Goal: Transaction & Acquisition: Purchase product/service

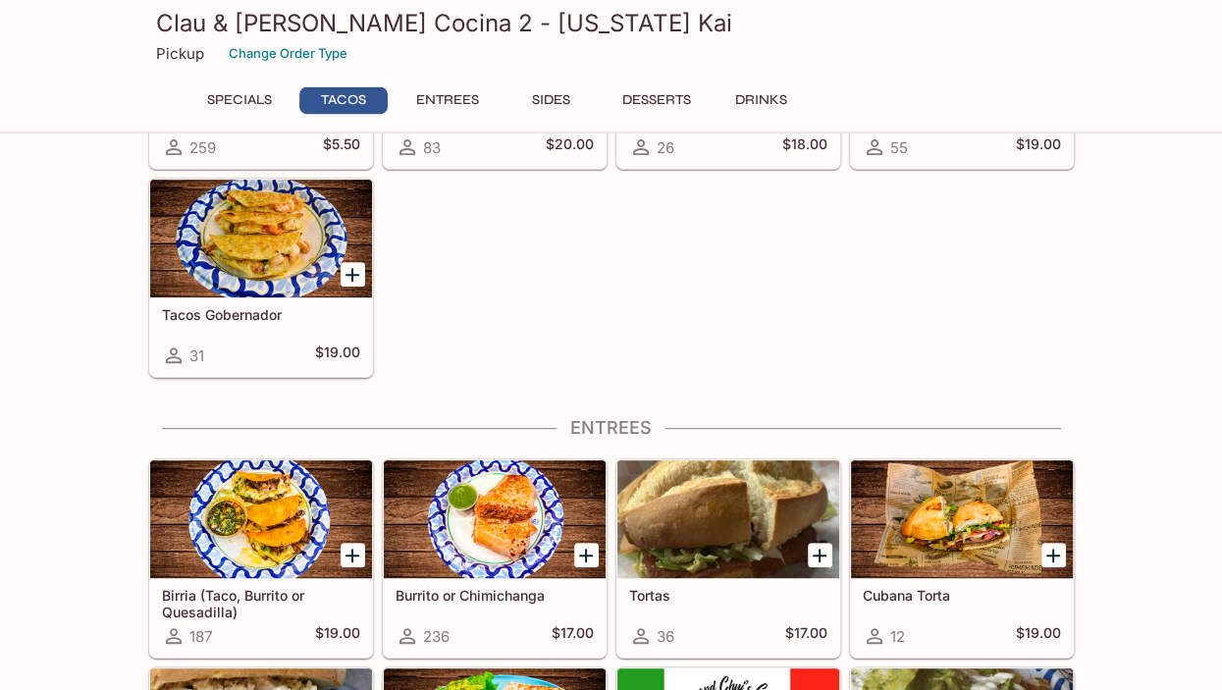
scroll to position [518, 0]
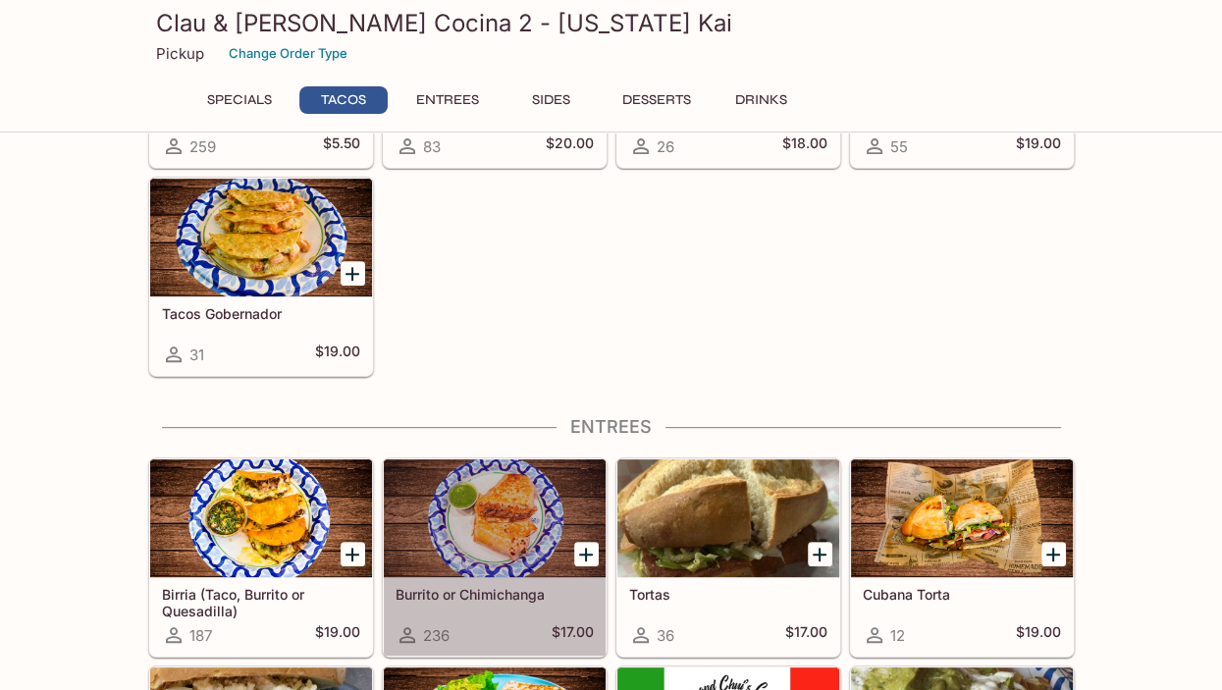
click at [469, 508] on div at bounding box center [495, 518] width 222 height 118
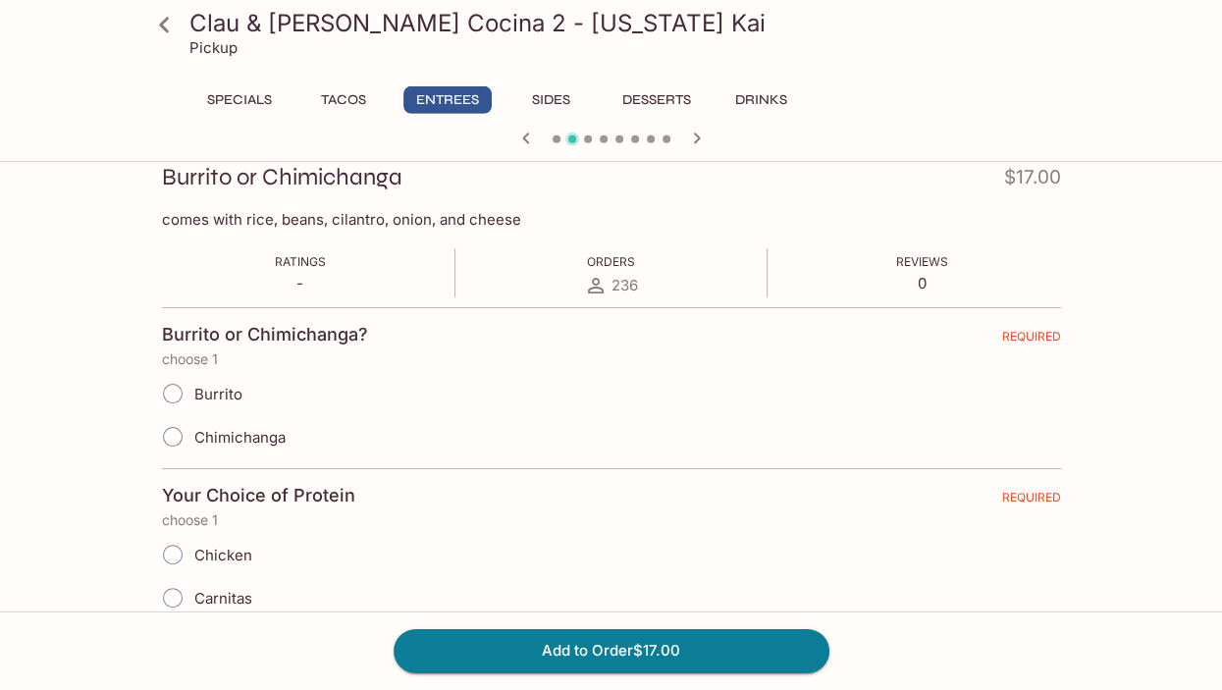
scroll to position [345, 0]
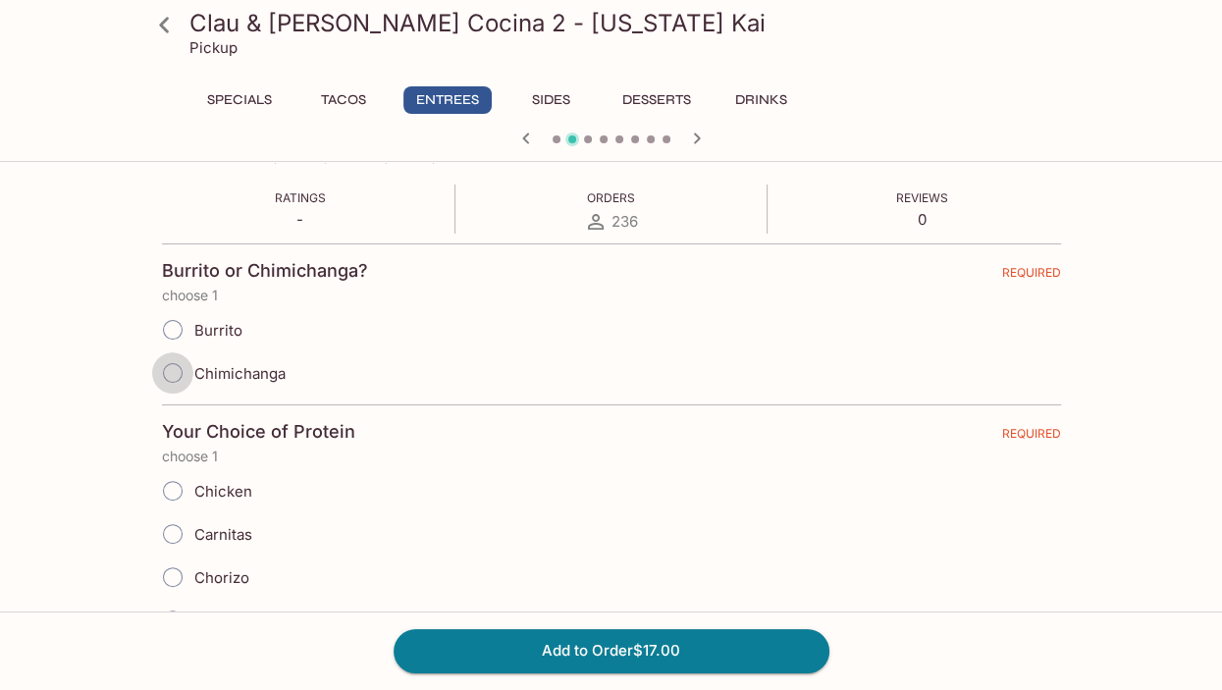
click at [173, 370] on input "Chimichanga" at bounding box center [172, 372] width 41 height 41
radio input "true"
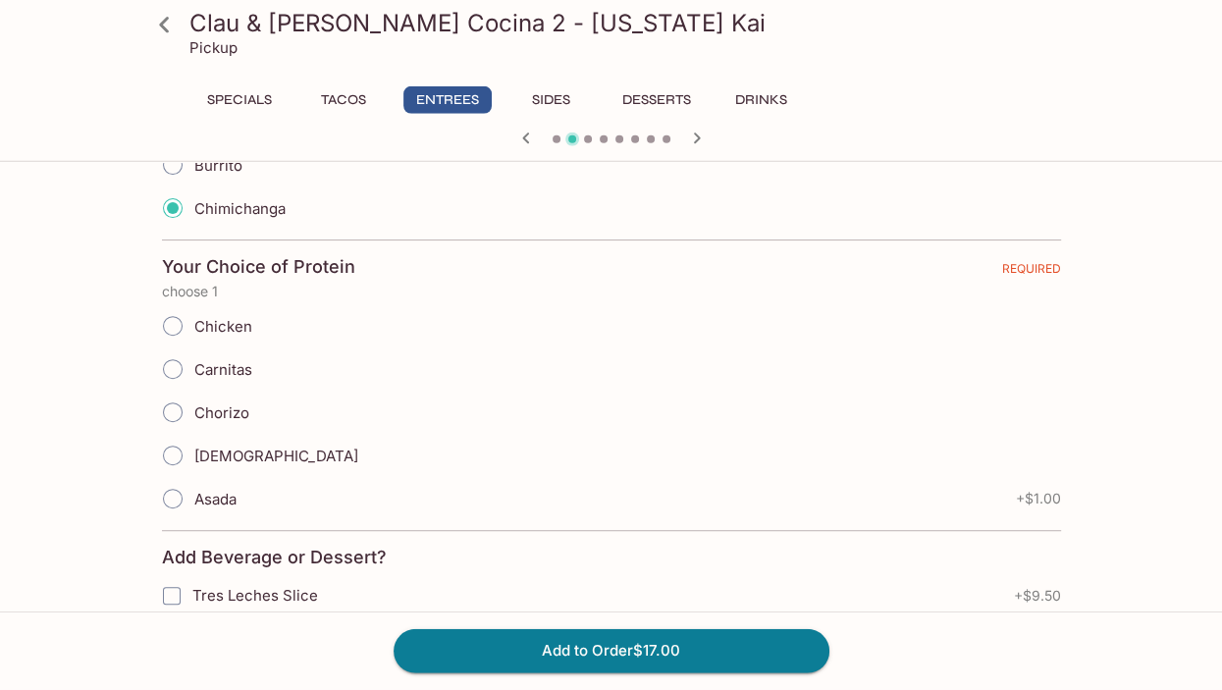
scroll to position [518, 0]
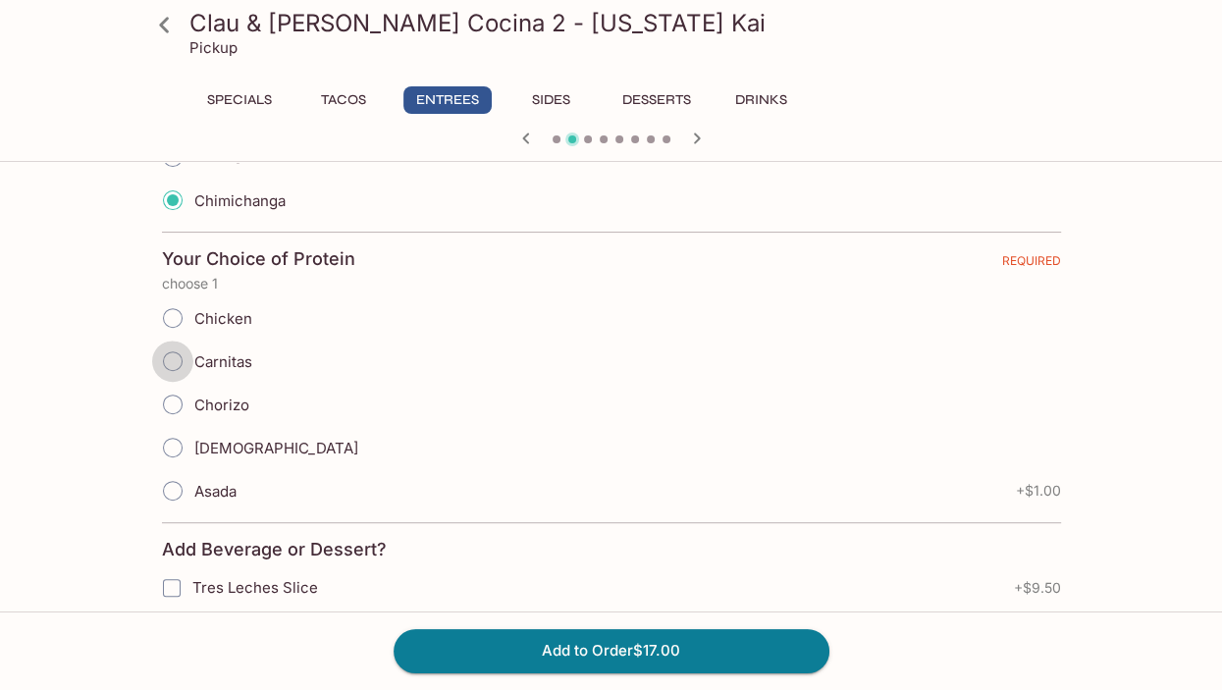
click at [171, 358] on input "Carnitas" at bounding box center [172, 361] width 41 height 41
radio input "true"
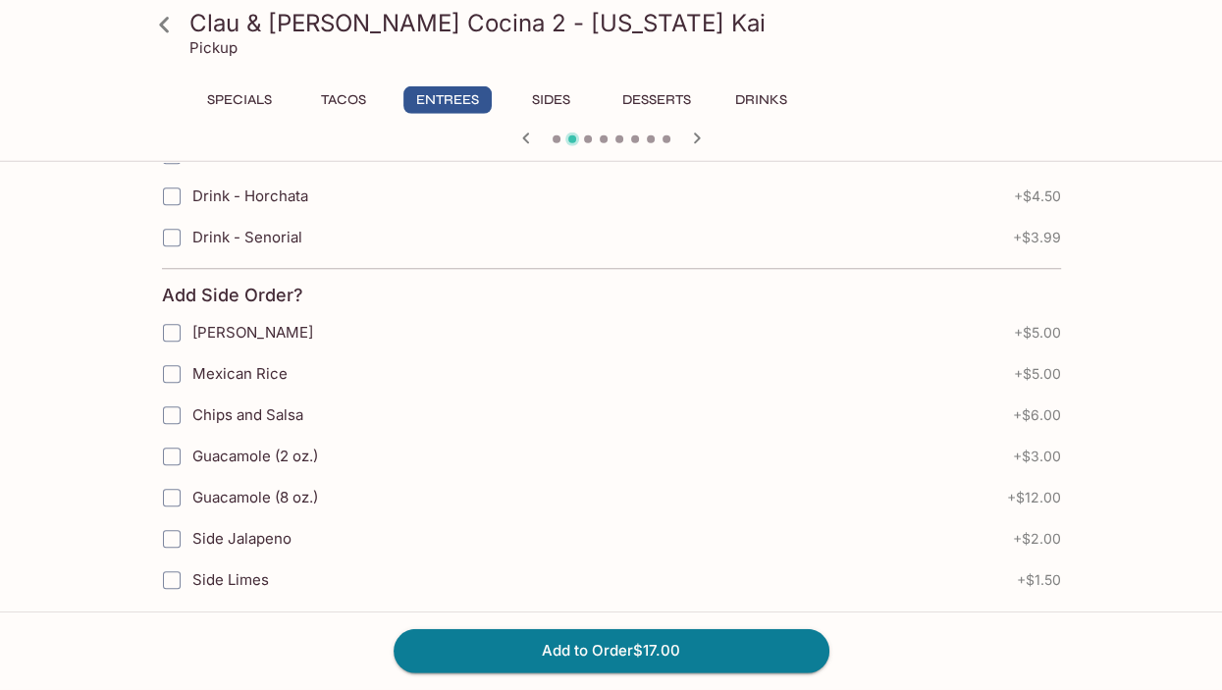
scroll to position [1209, 0]
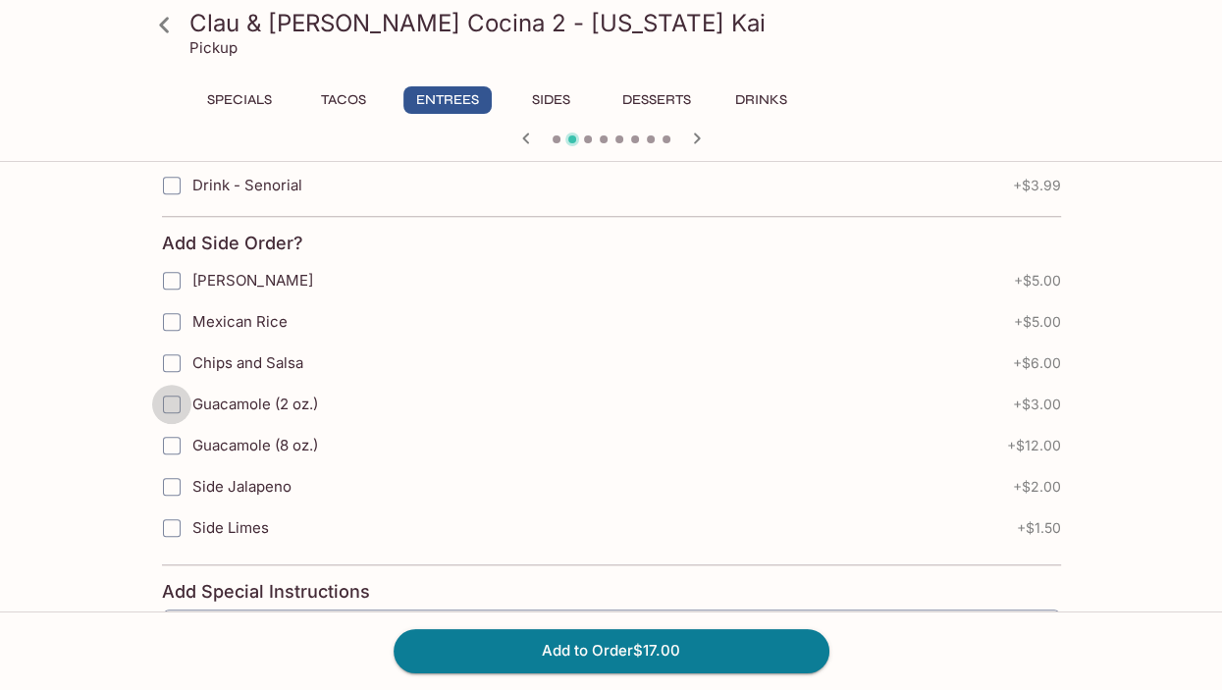
click at [166, 392] on input "Guacamole (2 oz.)" at bounding box center [171, 404] width 39 height 39
checkbox input "true"
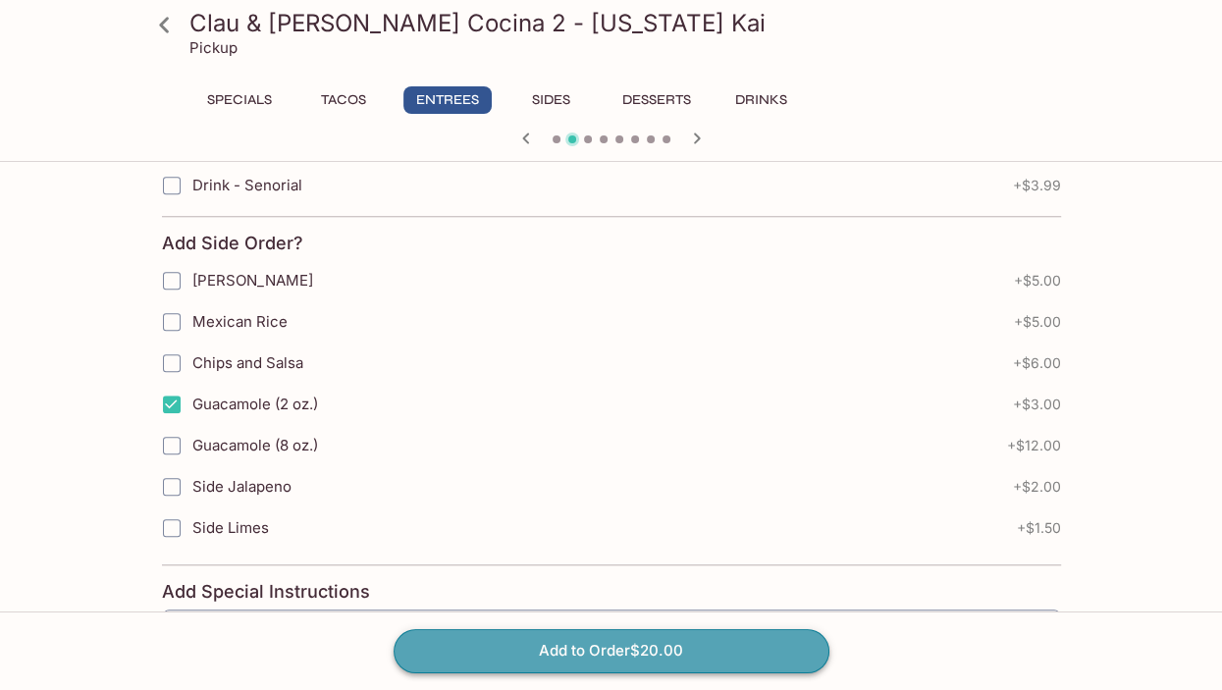
click at [585, 646] on button "Add to Order $20.00" at bounding box center [612, 650] width 436 height 43
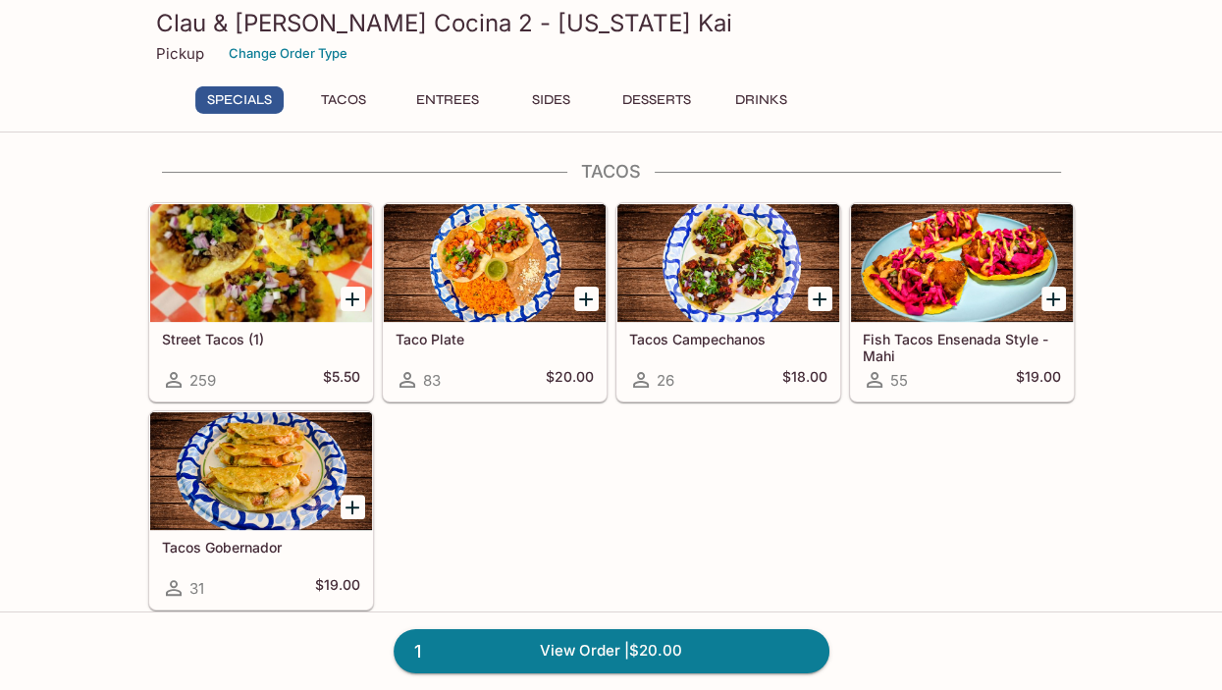
scroll to position [345, 0]
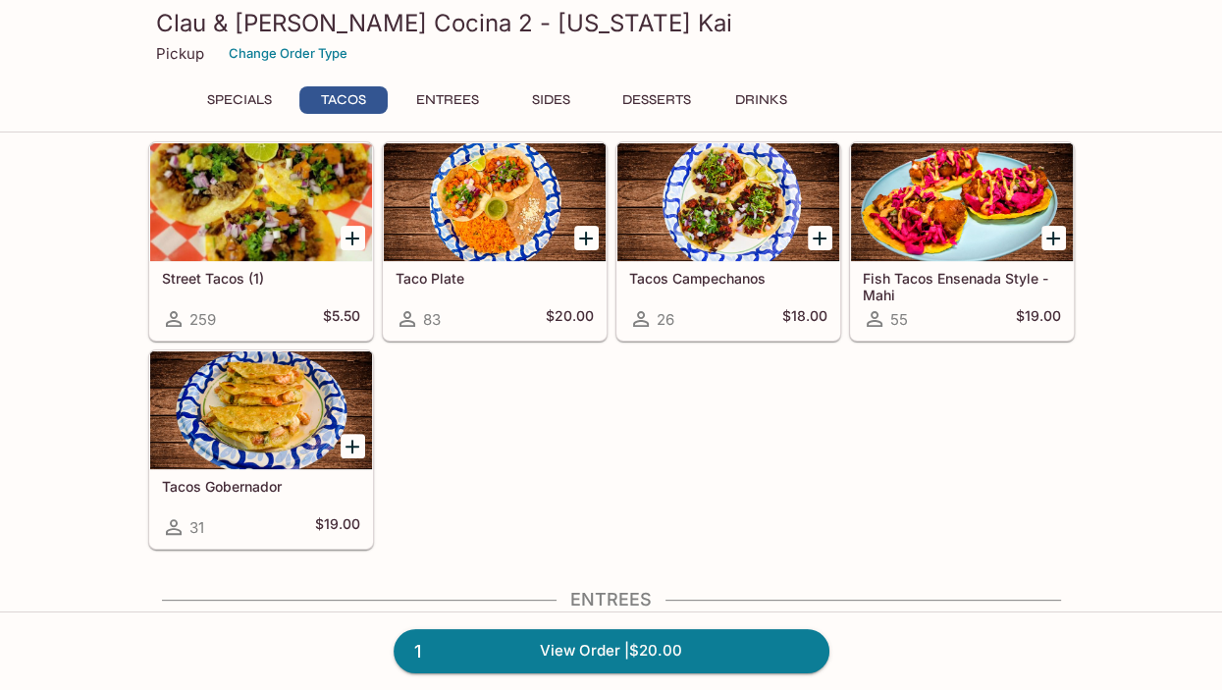
click at [238, 406] on div at bounding box center [261, 410] width 222 height 118
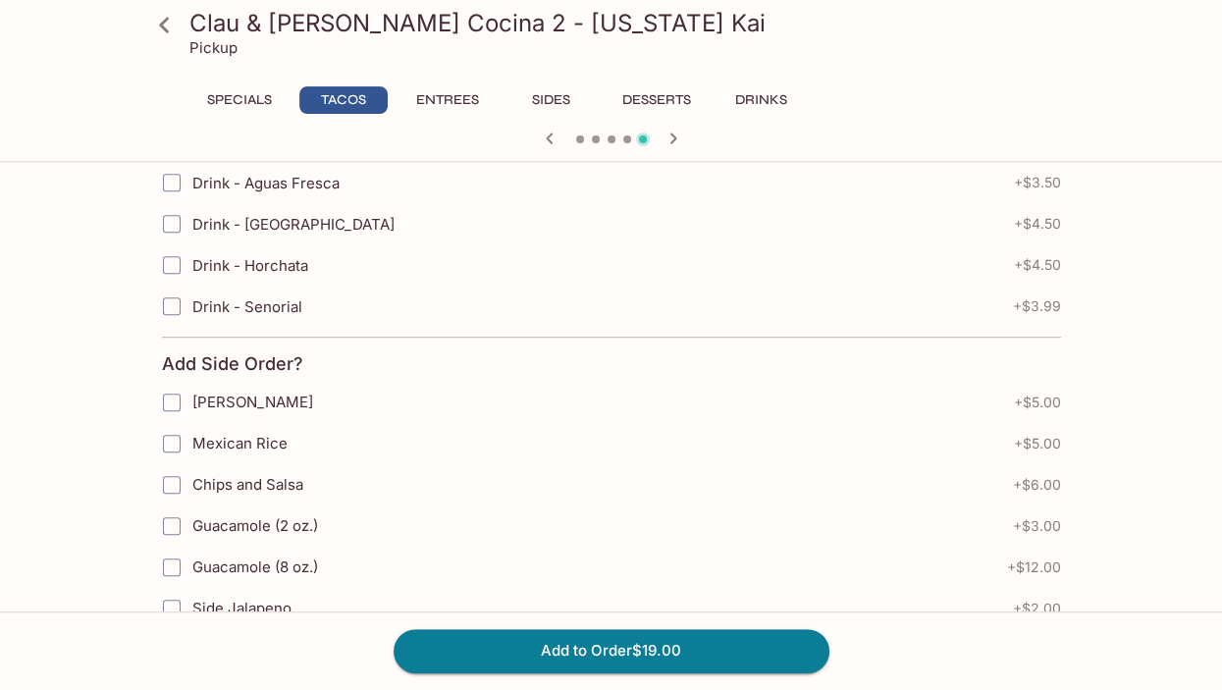
scroll to position [691, 0]
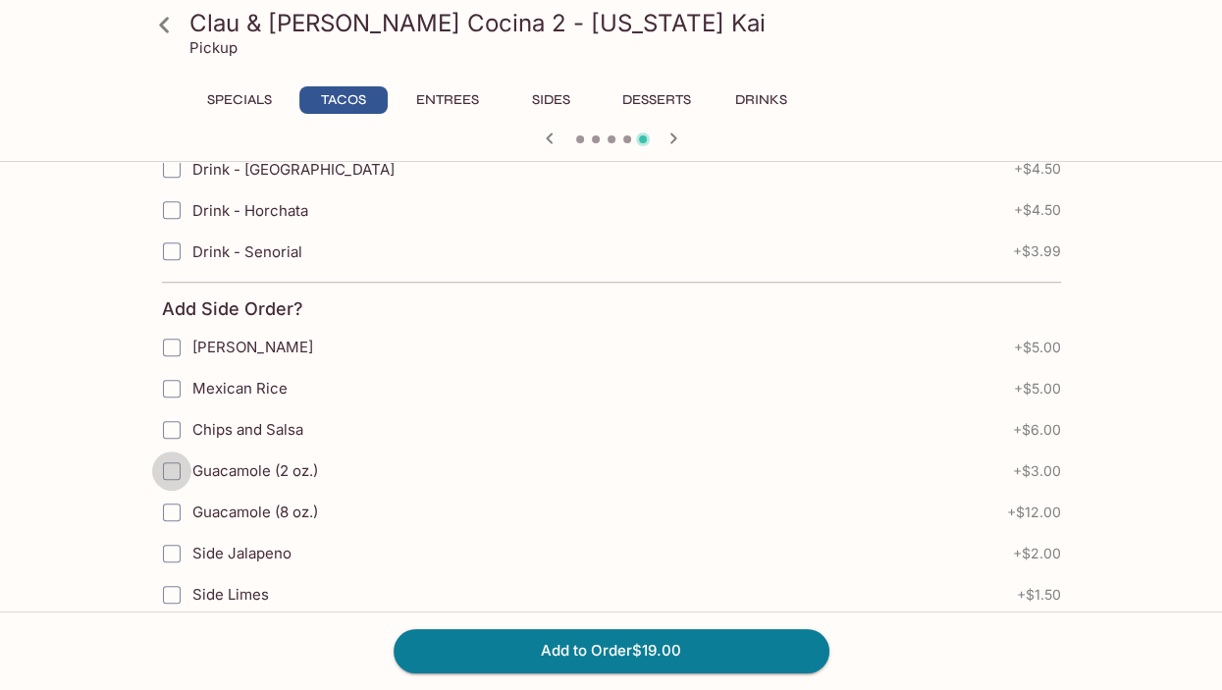
click at [173, 460] on input "Guacamole (2 oz.)" at bounding box center [171, 470] width 39 height 39
checkbox input "true"
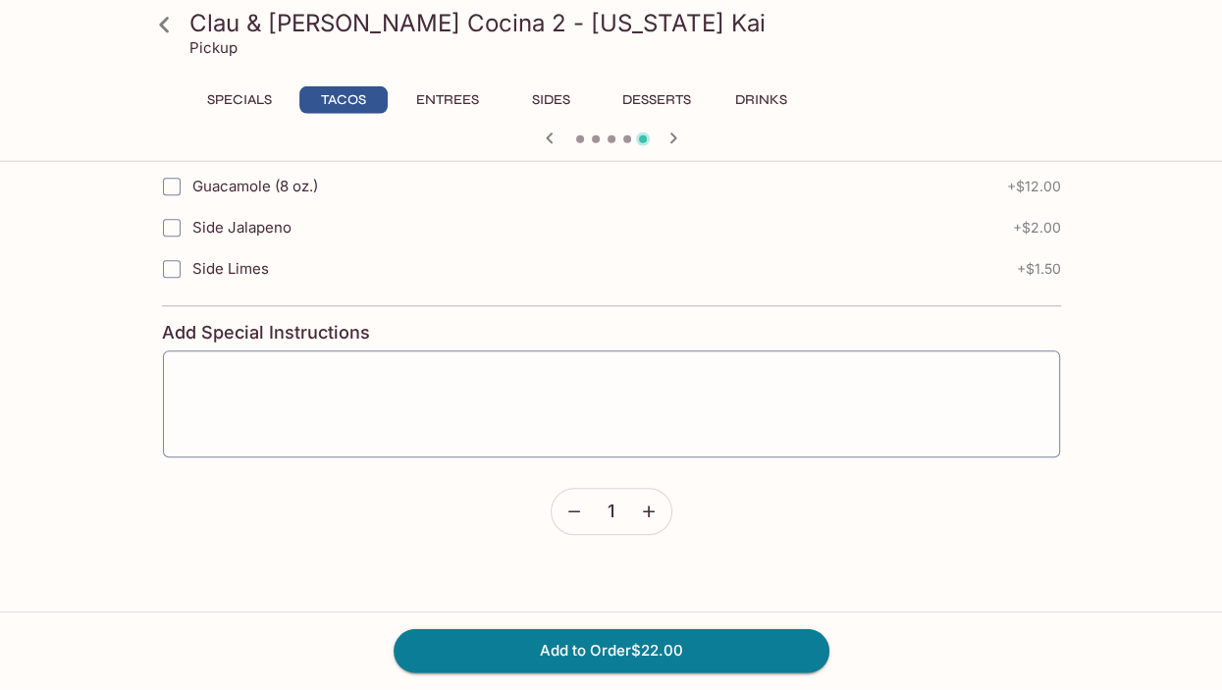
scroll to position [991, 0]
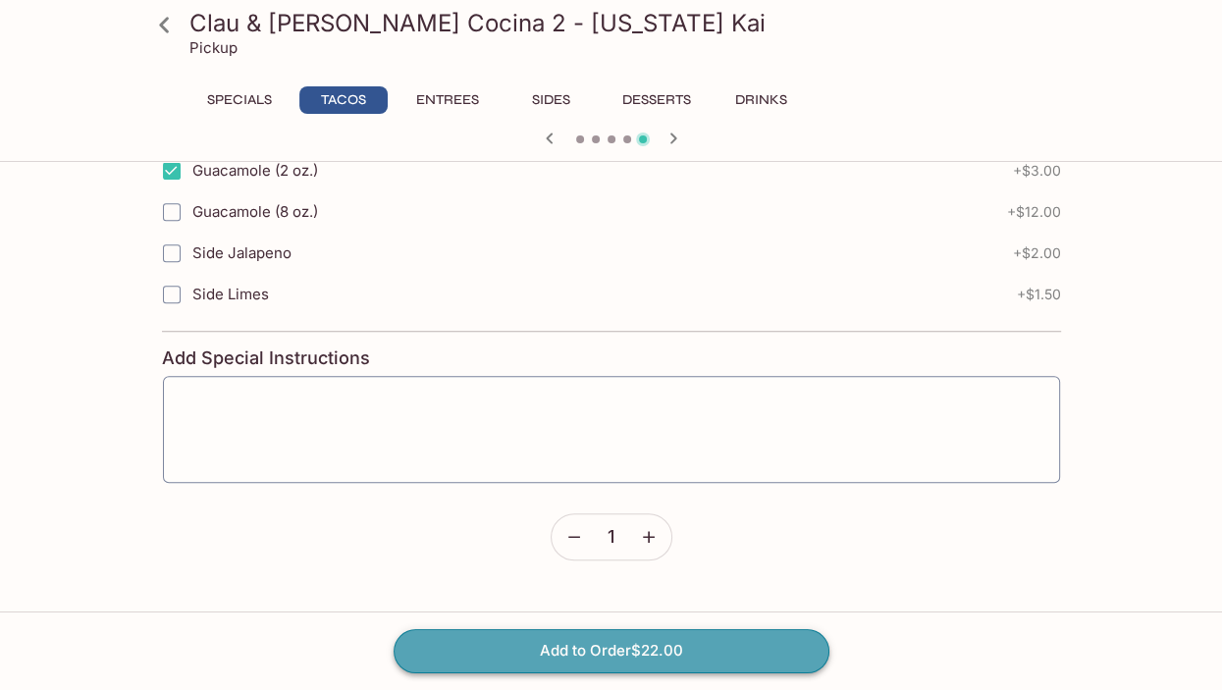
click at [618, 649] on button "Add to Order $22.00" at bounding box center [612, 650] width 436 height 43
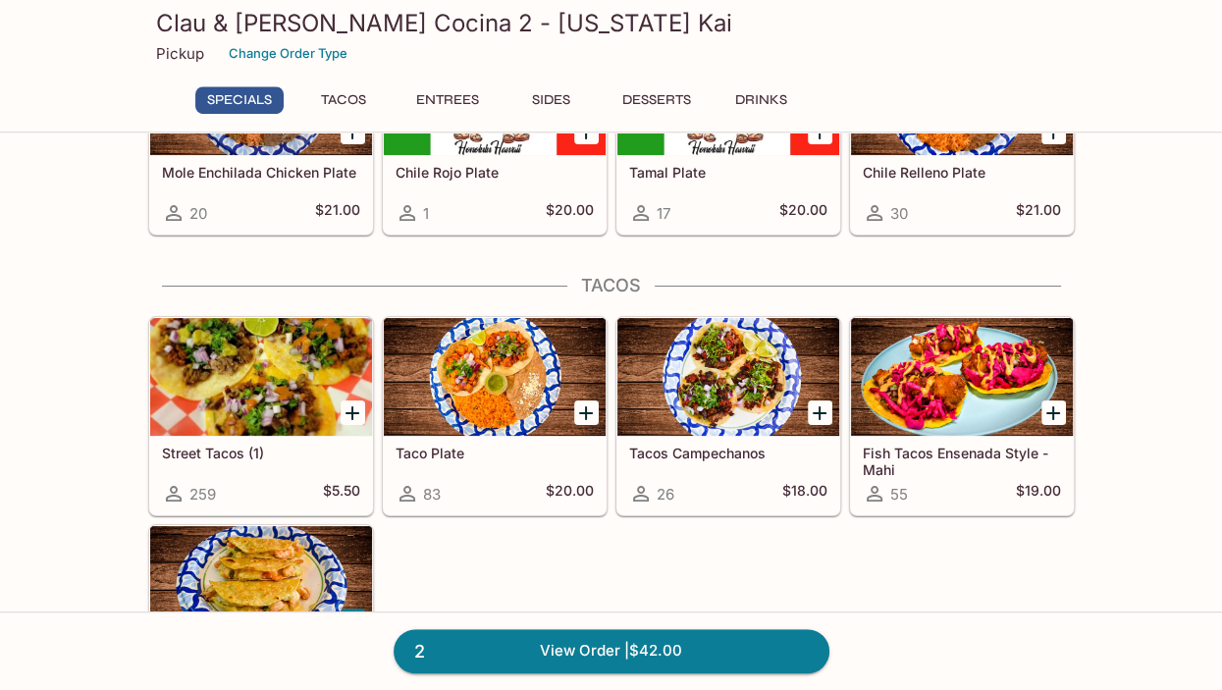
scroll to position [173, 0]
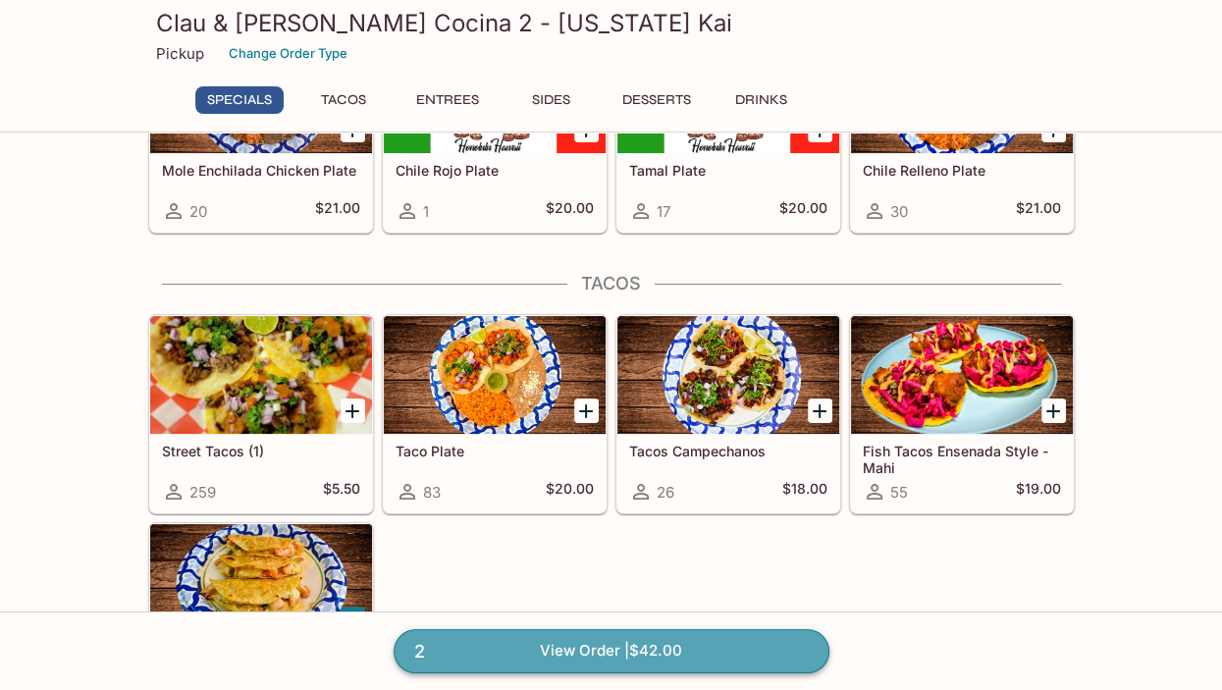
click at [607, 646] on link "2 View Order | $42.00" at bounding box center [612, 650] width 436 height 43
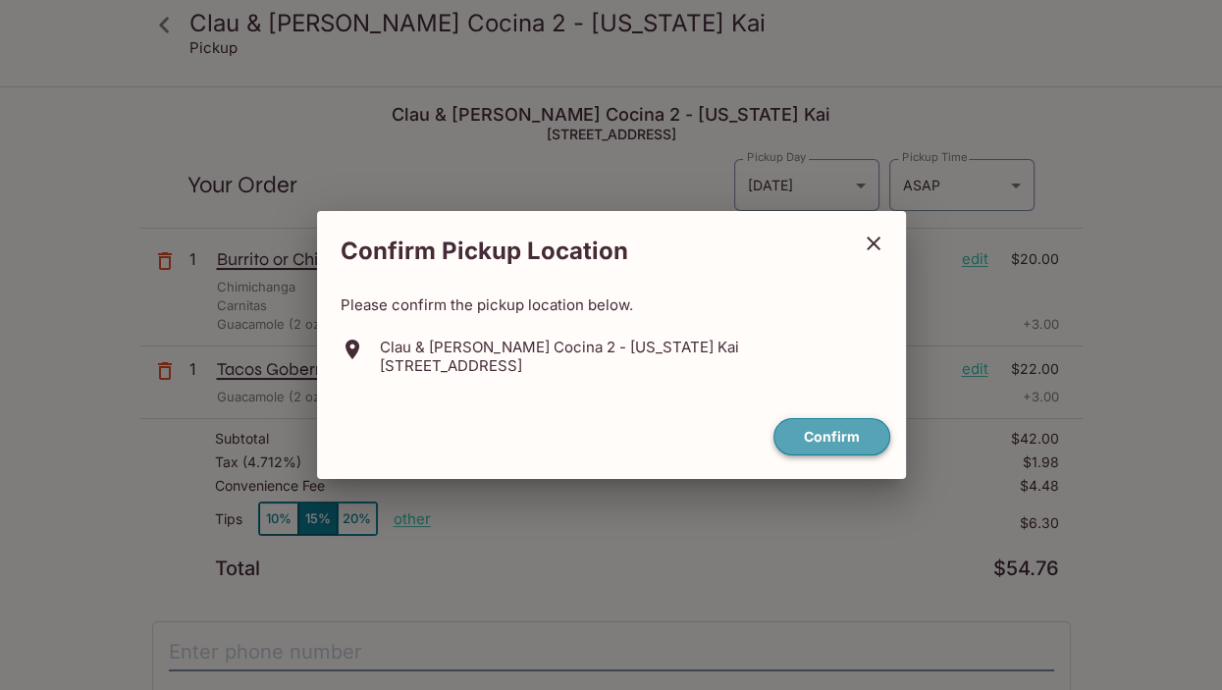
click at [825, 434] on button "Confirm" at bounding box center [831, 437] width 117 height 38
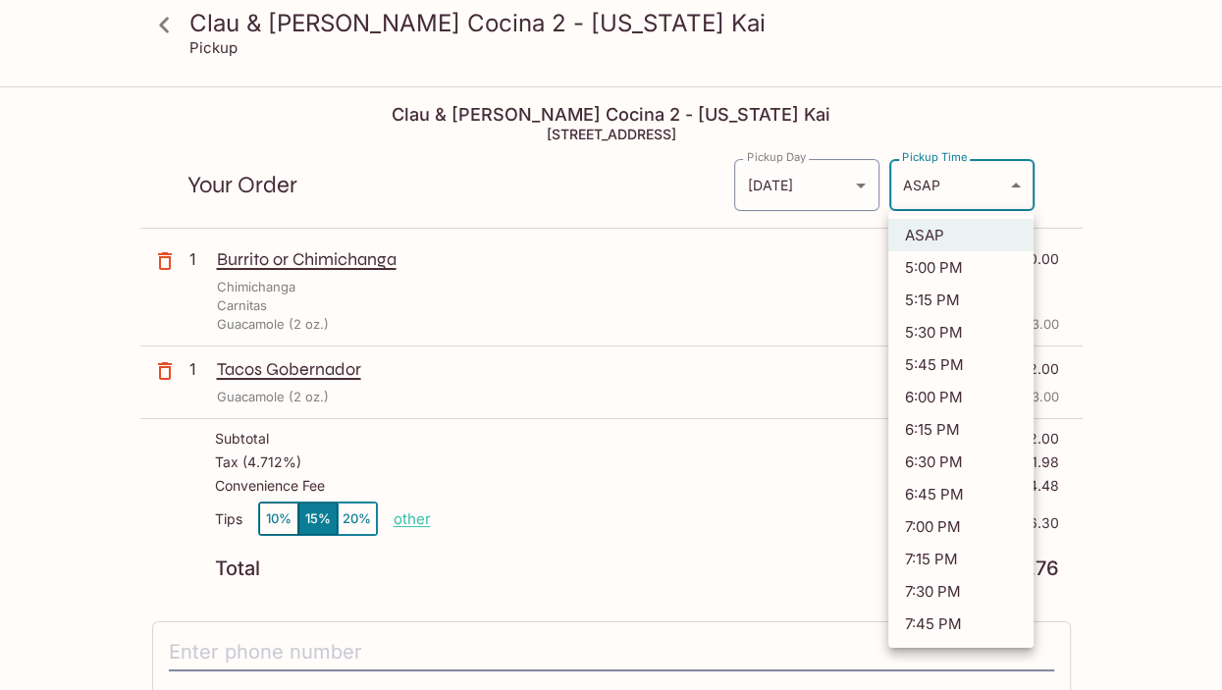
click at [1014, 179] on body "Clau & [PERSON_NAME] Cocina 2 - [US_STATE] Kai Pickup Clau & [PERSON_NAME] Coci…" at bounding box center [611, 433] width 1222 height 690
click at [973, 359] on li "5:45 PM" at bounding box center [960, 364] width 145 height 32
type input "[DATE]T03:45:09.398477Z"
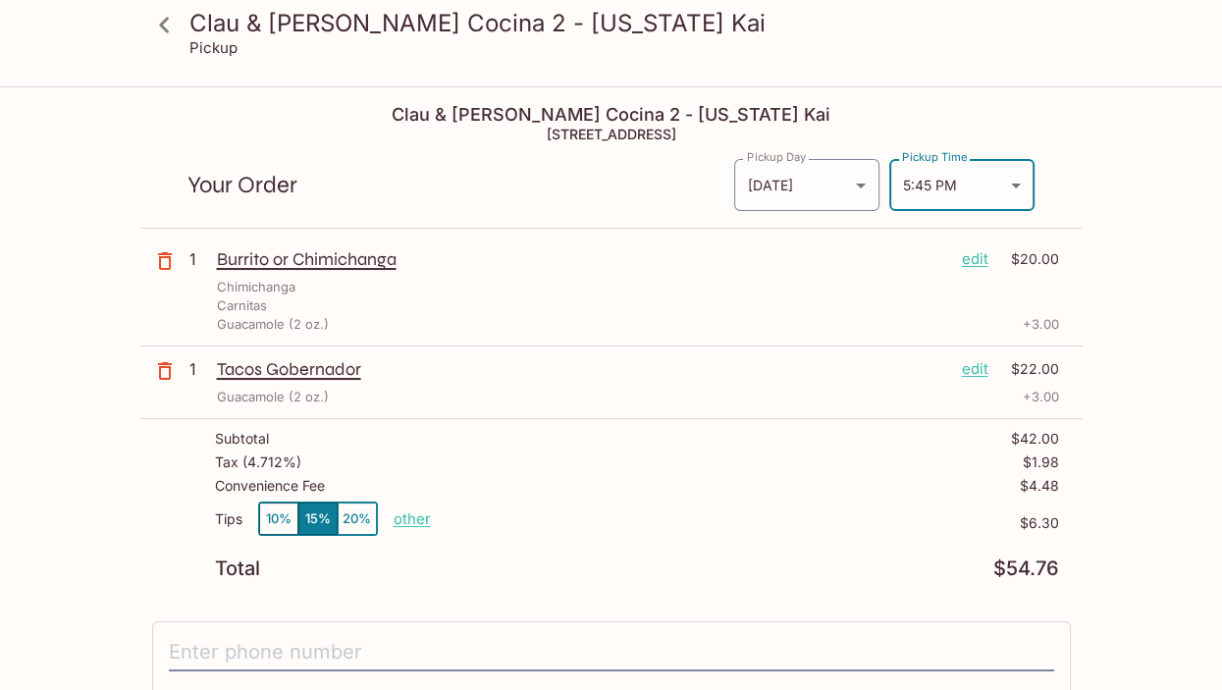
scroll to position [173, 0]
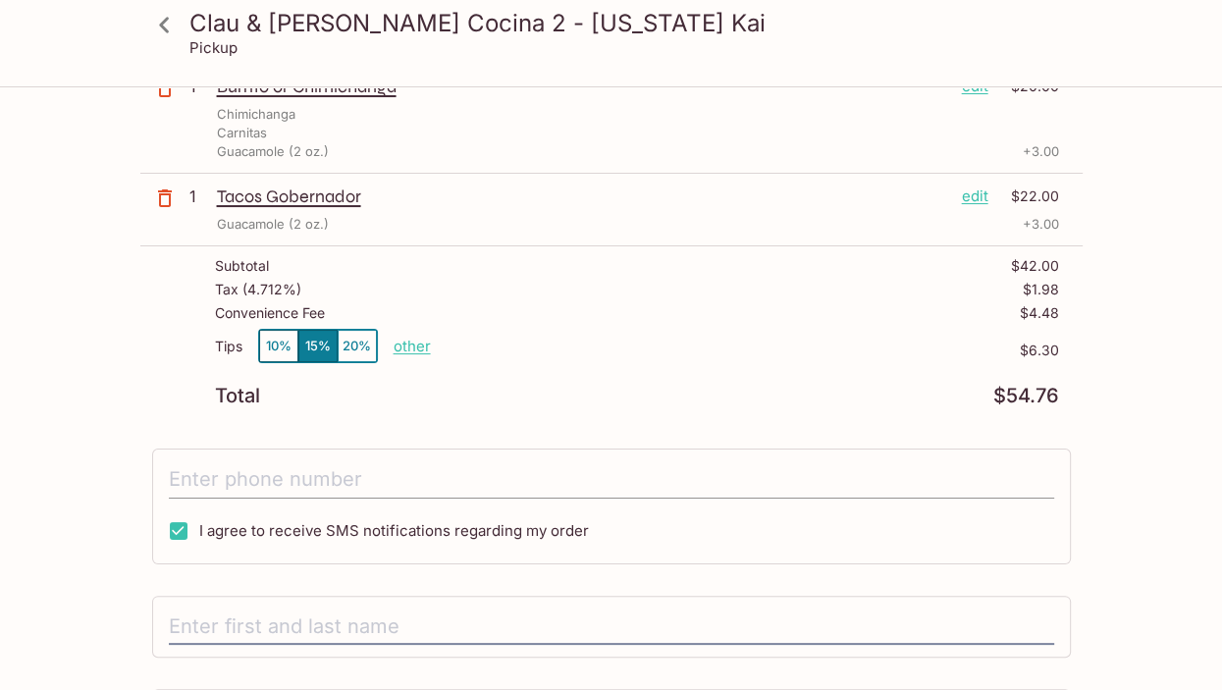
click at [179, 477] on input "tel" at bounding box center [611, 479] width 885 height 37
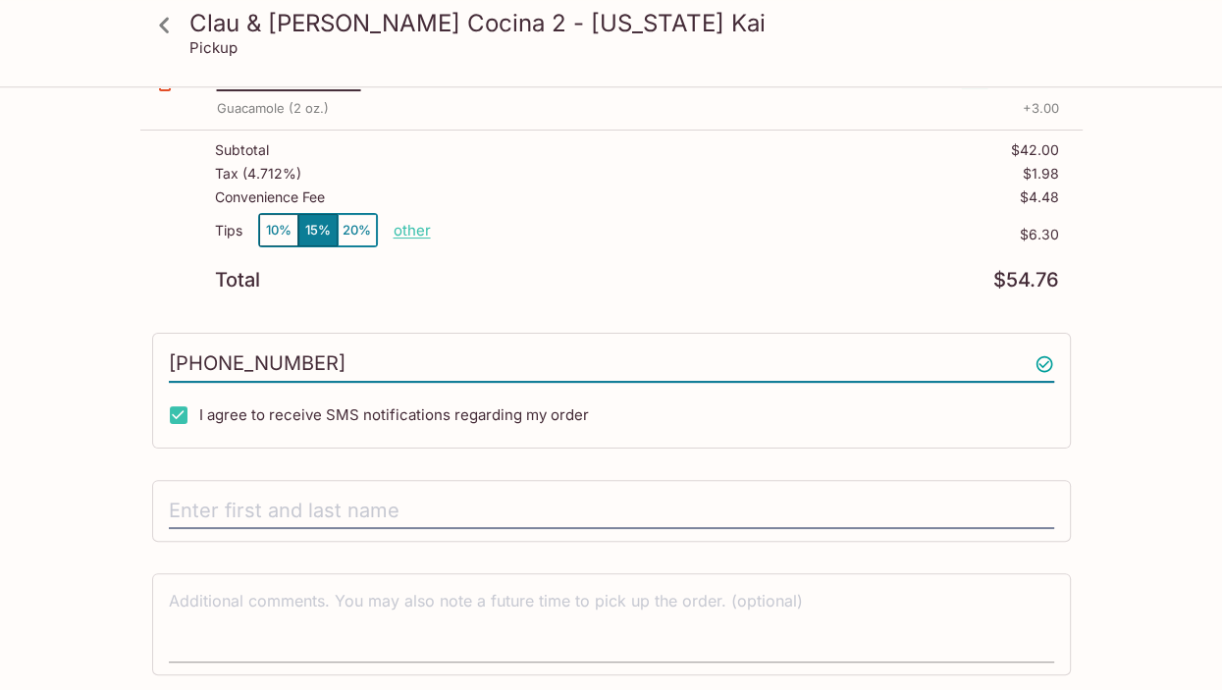
scroll to position [349, 0]
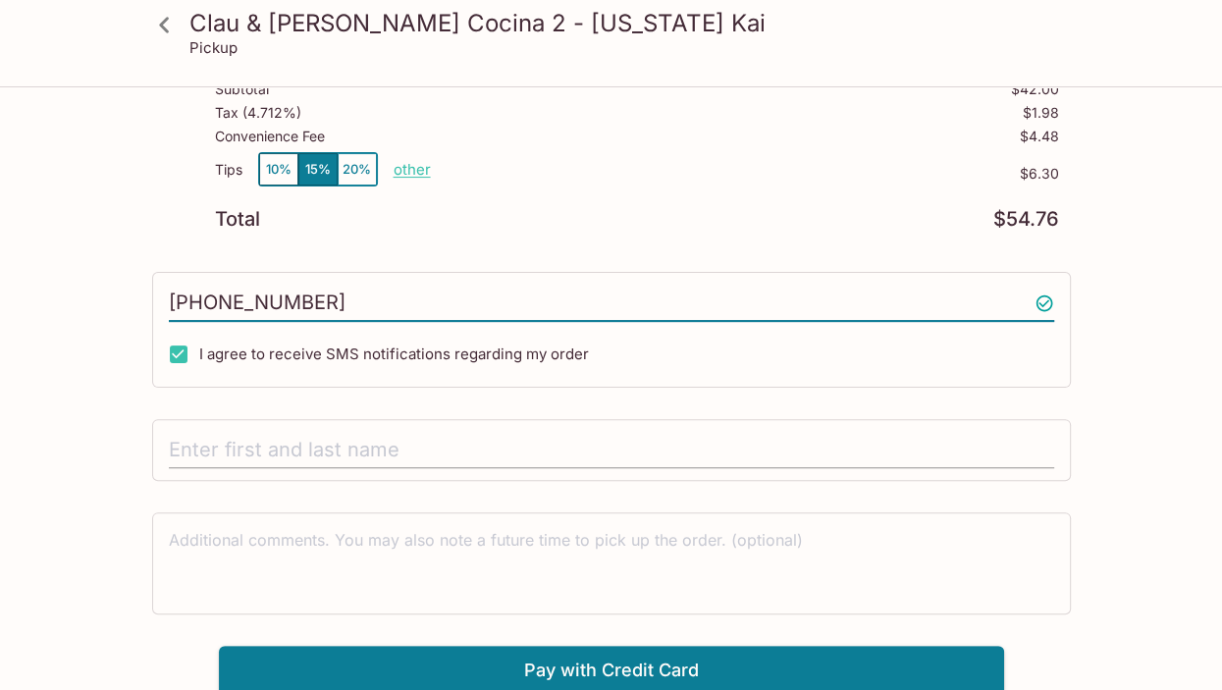
type input "[PHONE_NUMBER]"
click at [190, 447] on input "text" at bounding box center [611, 450] width 885 height 37
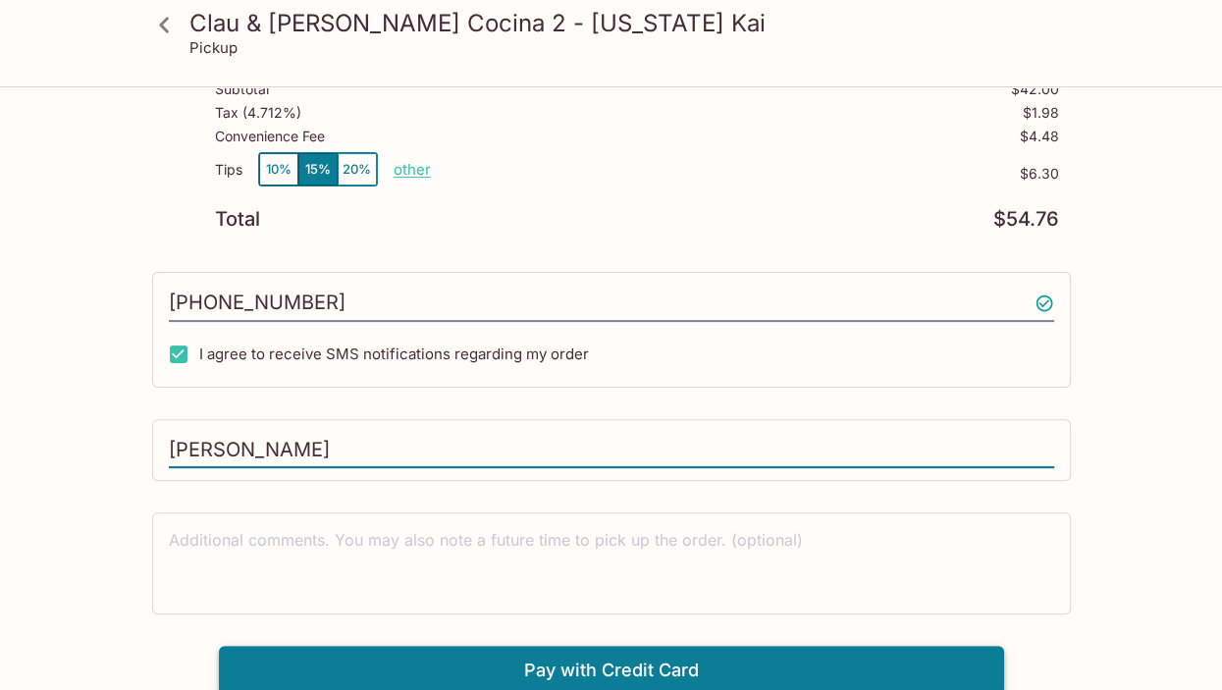
type input "[PERSON_NAME]"
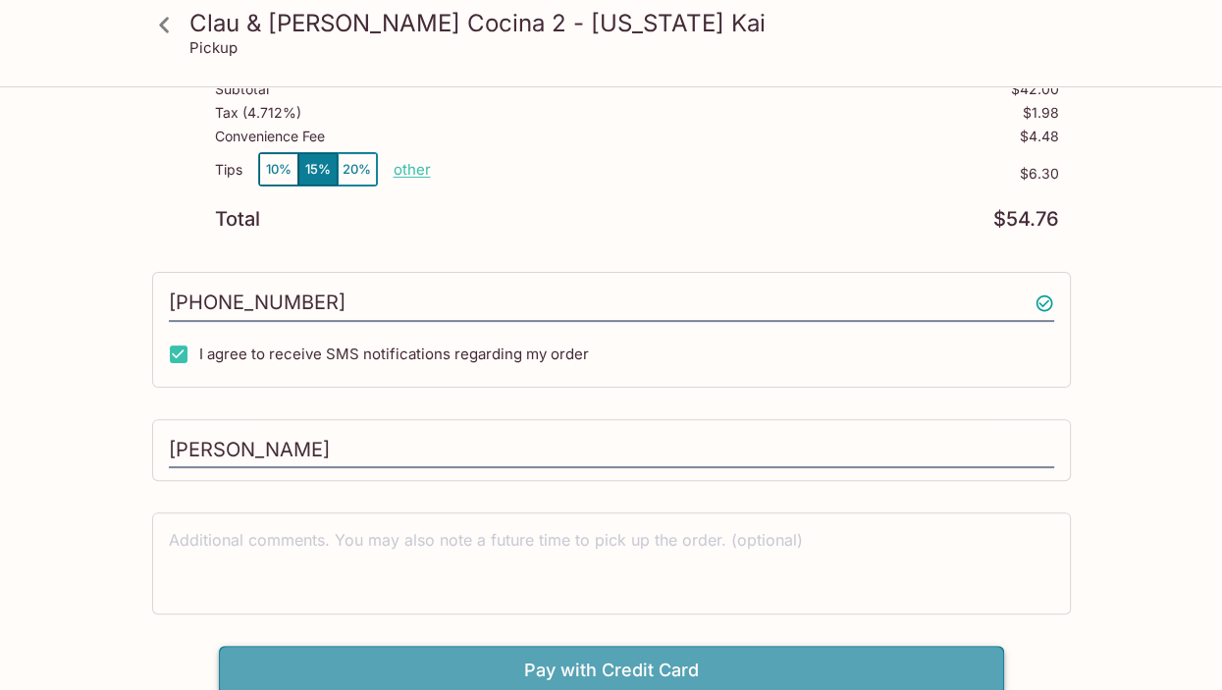
click at [653, 667] on button "Pay with Credit Card" at bounding box center [611, 670] width 785 height 49
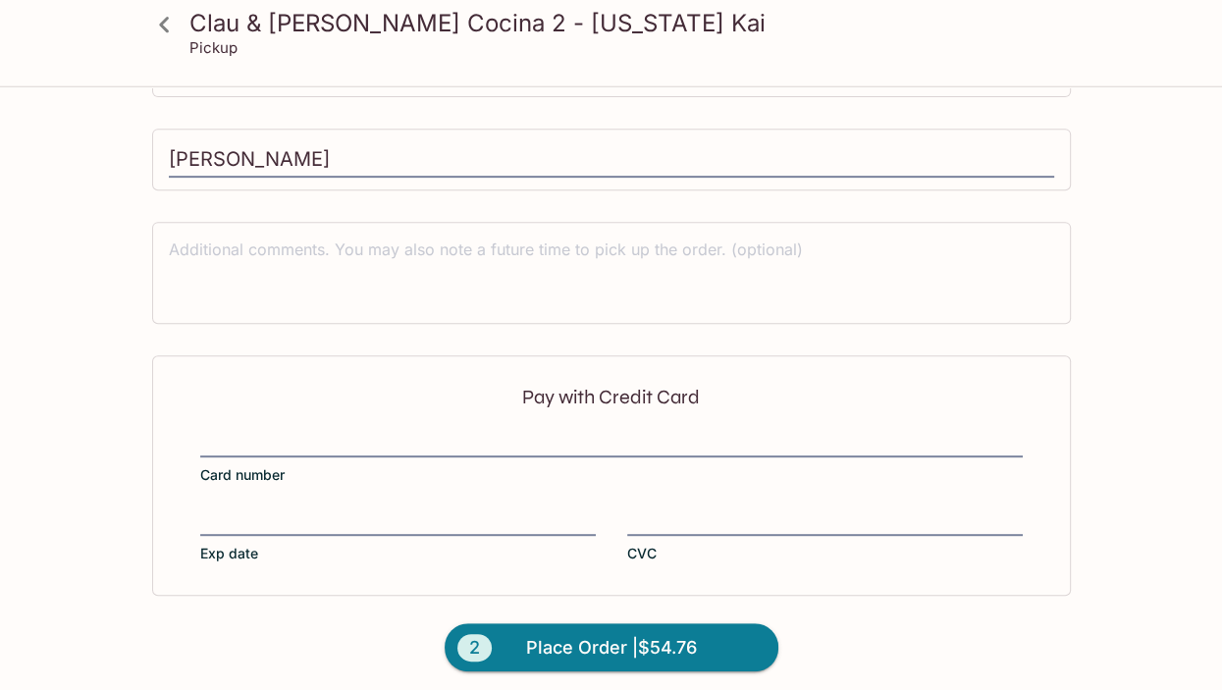
scroll to position [644, 0]
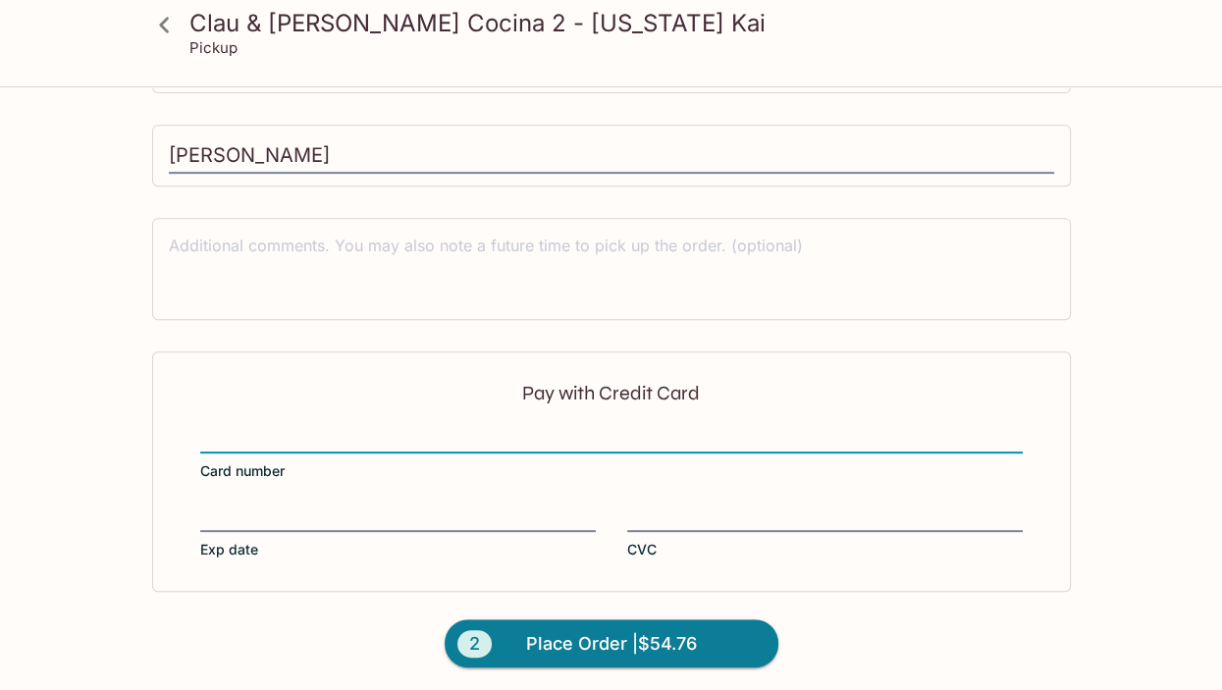
click at [732, 406] on div "Pay with Credit Card Card number Exp date CVC" at bounding box center [611, 470] width 919 height 239
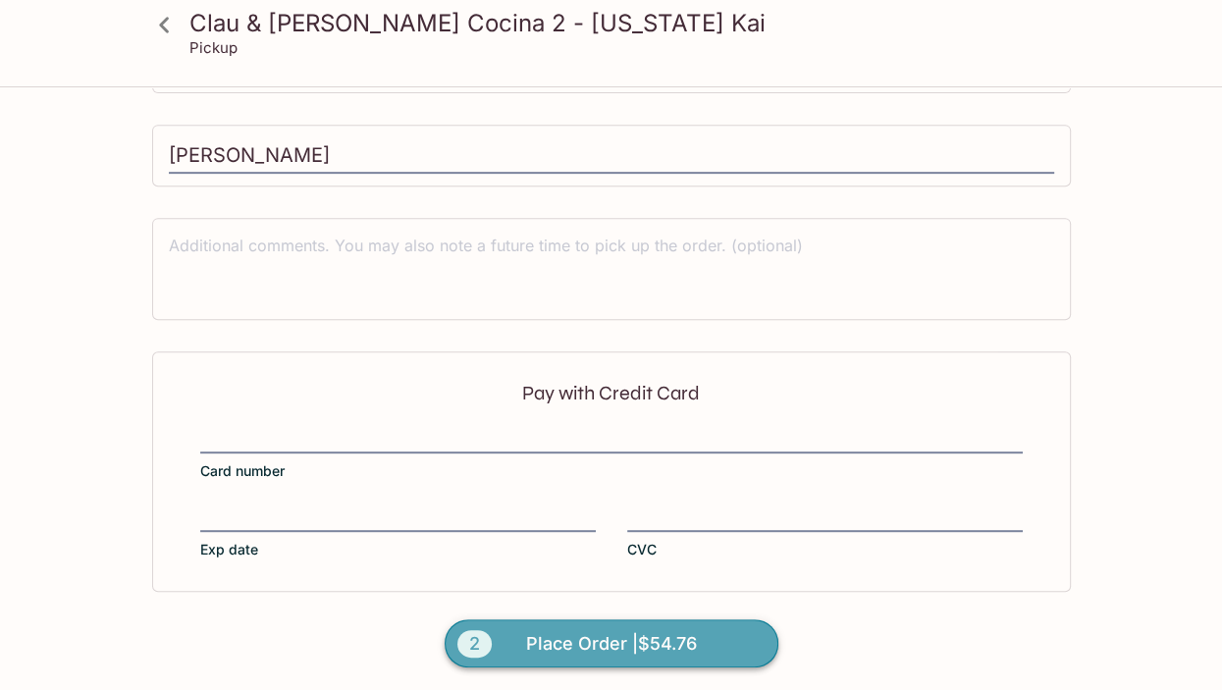
click at [672, 640] on span "Place Order | $54.76" at bounding box center [611, 643] width 171 height 31
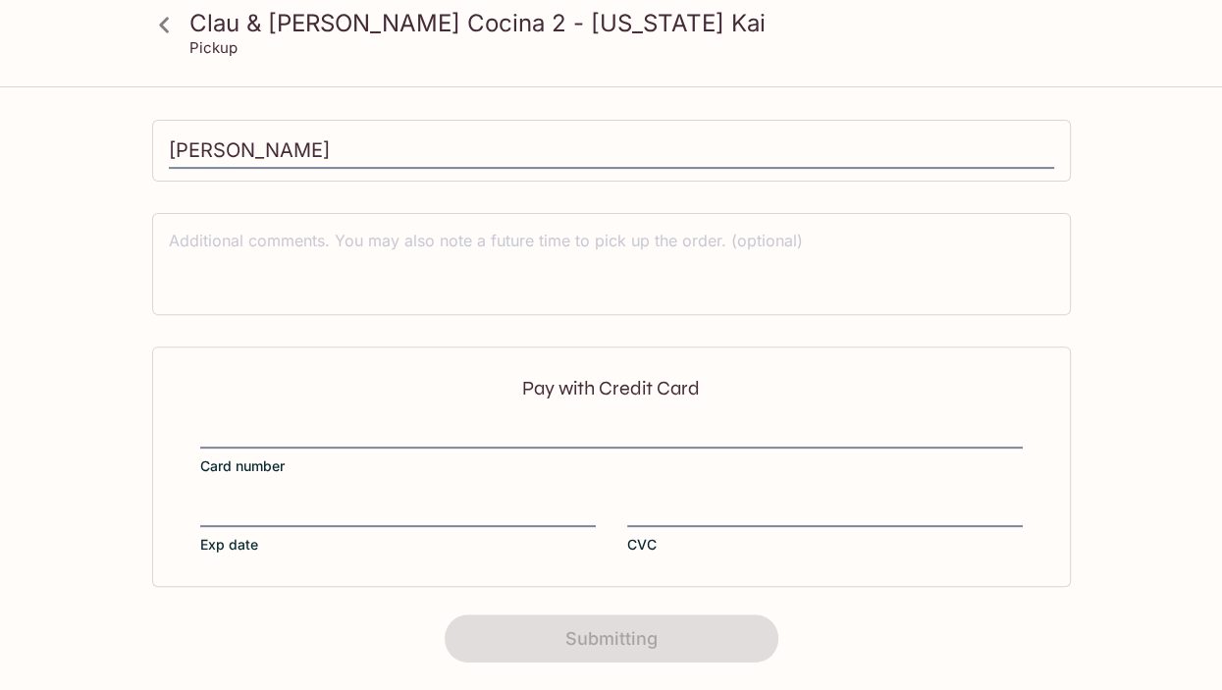
scroll to position [0, 0]
